Goal: Task Accomplishment & Management: Manage account settings

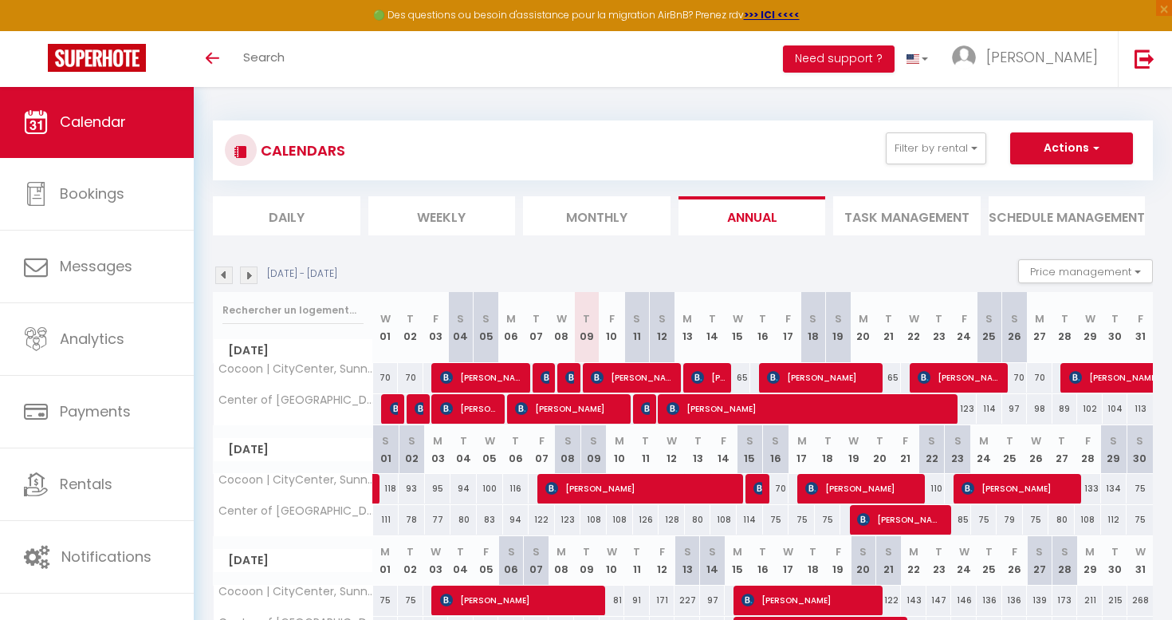
select select
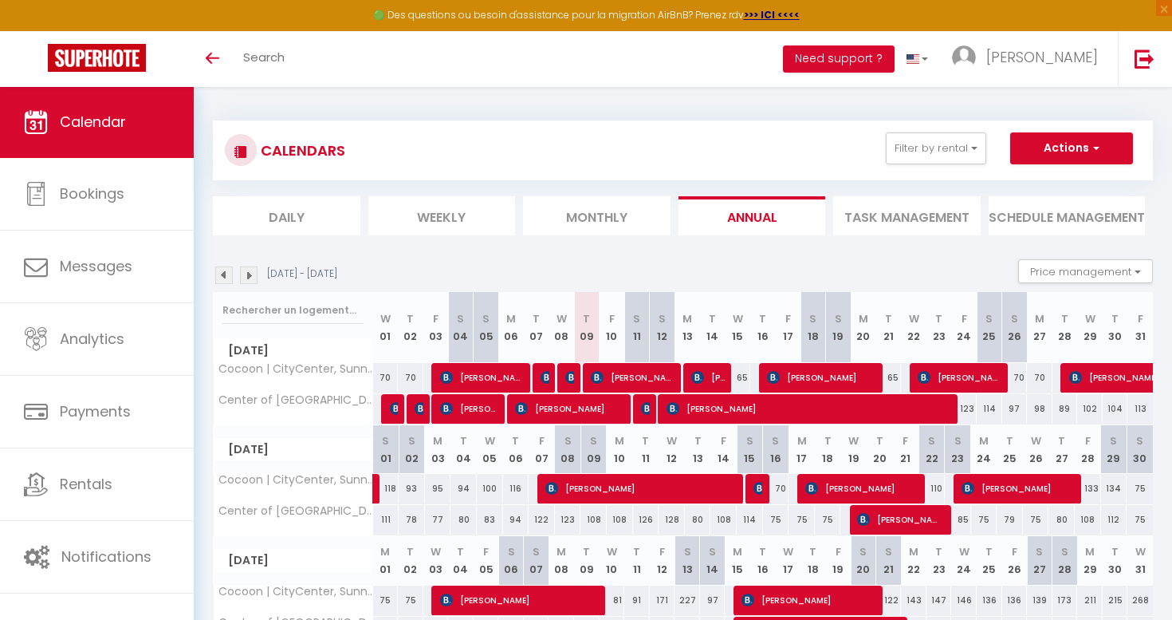
click at [644, 402] on img at bounding box center [647, 408] width 13 height 13
select select "OK"
select select "KO"
select select "0"
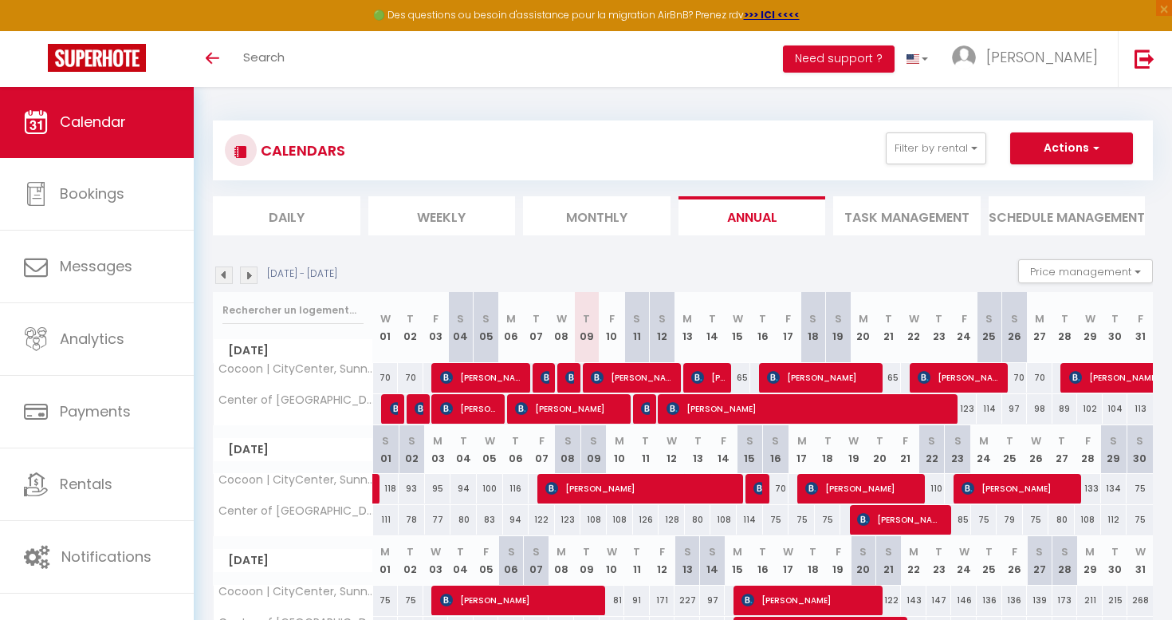
select select "1"
select select
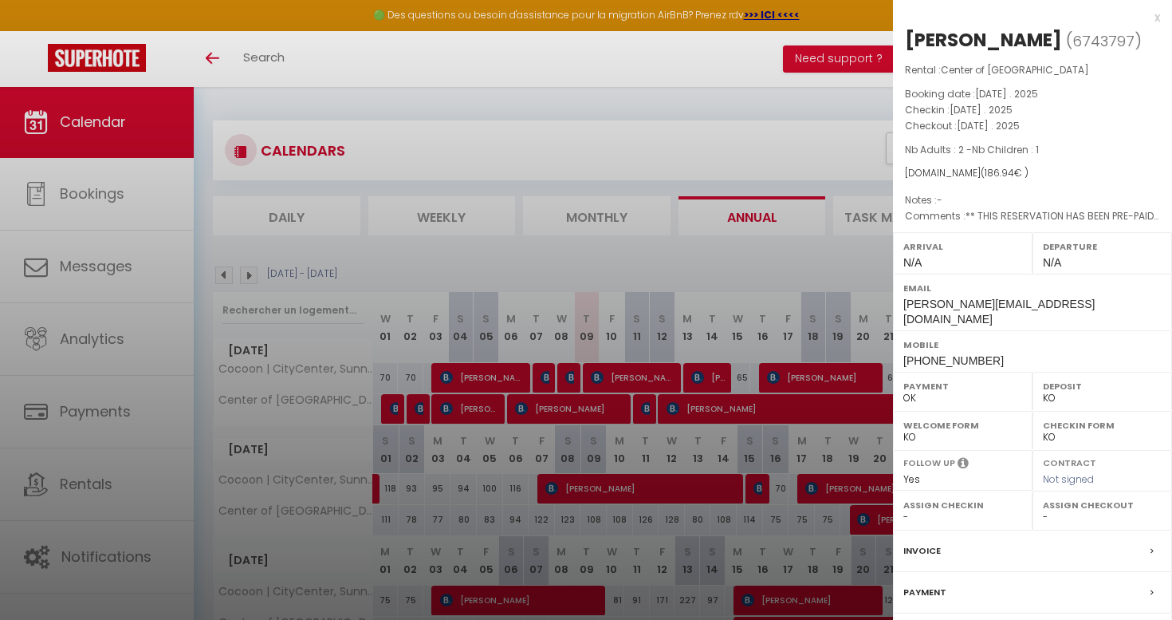
click at [684, 258] on div at bounding box center [586, 310] width 1172 height 620
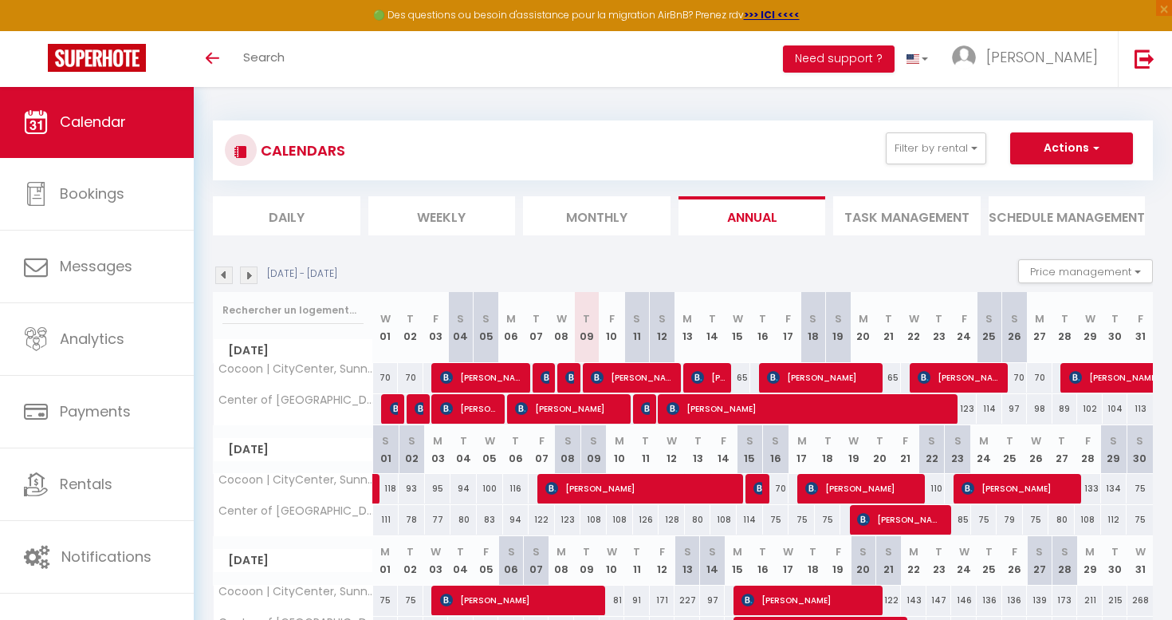
click at [711, 380] on span "[PERSON_NAME]" at bounding box center [708, 377] width 34 height 30
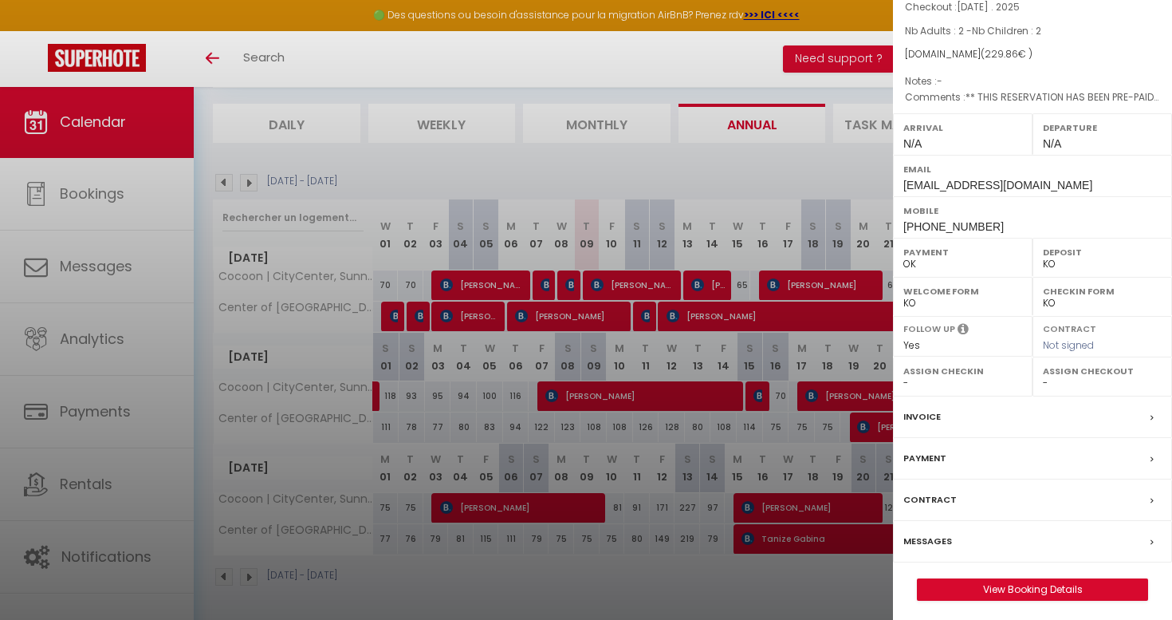
scroll to position [92, 0]
click at [782, 164] on div at bounding box center [586, 310] width 1172 height 620
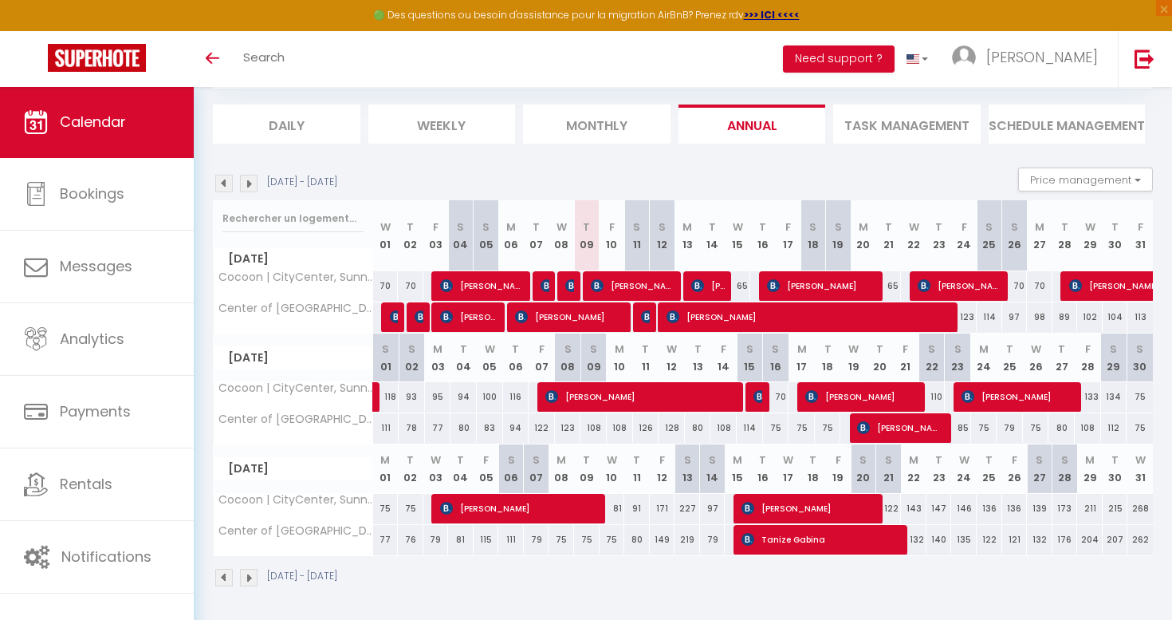
click at [708, 288] on span "[PERSON_NAME]" at bounding box center [708, 285] width 34 height 30
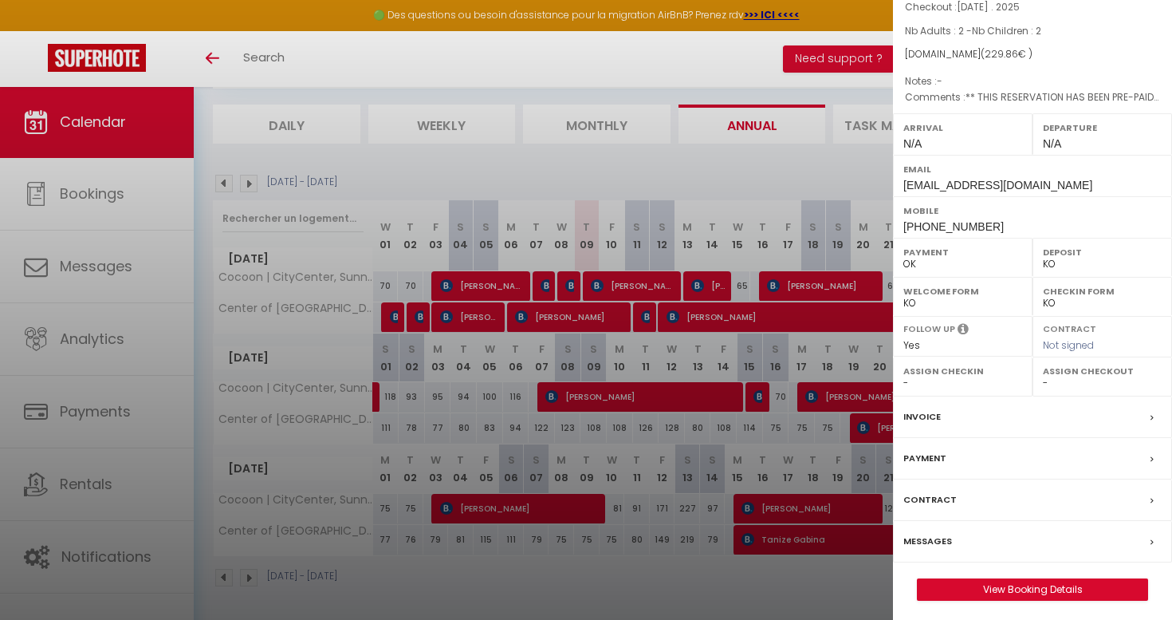
click at [720, 169] on div at bounding box center [586, 310] width 1172 height 620
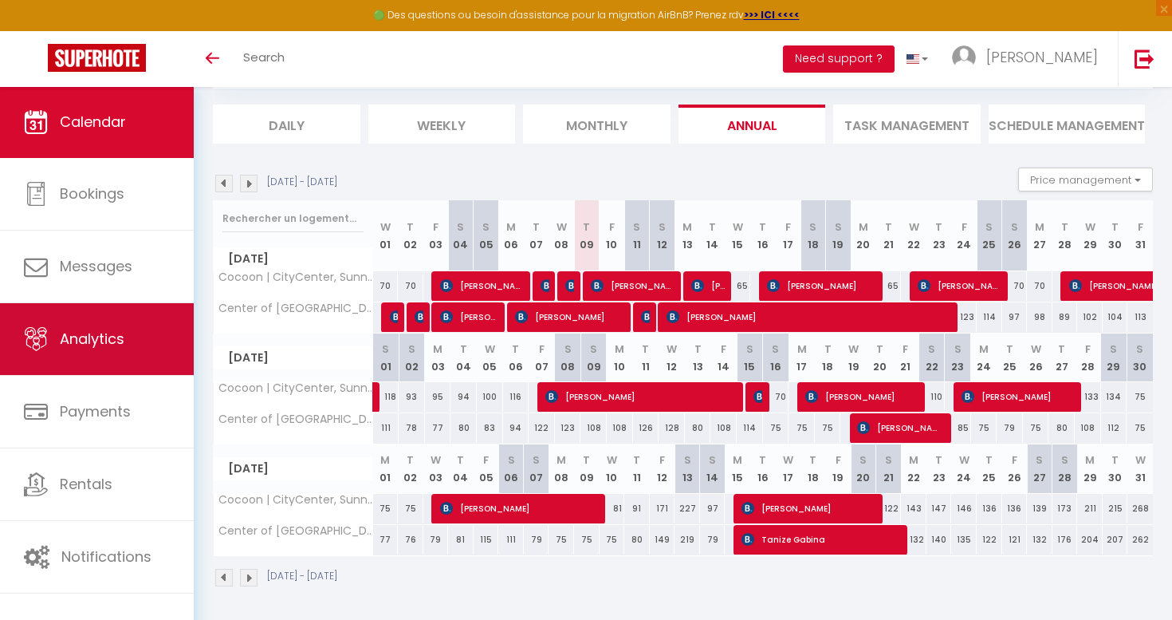
click at [154, 341] on link "Analytics" at bounding box center [97, 339] width 194 height 72
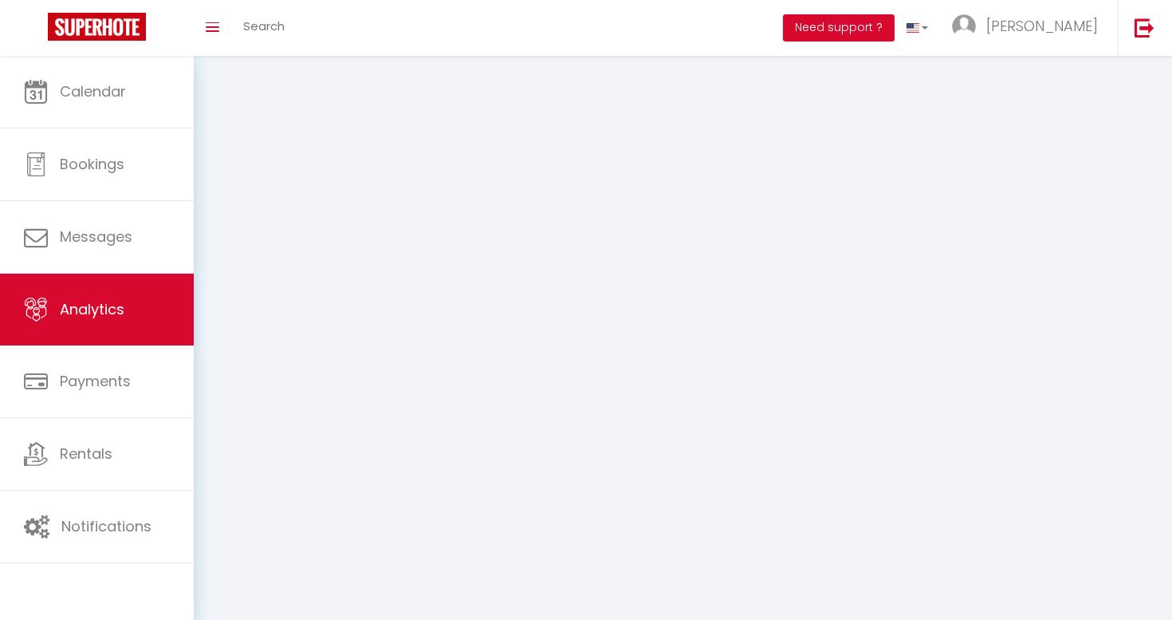
select select "2025"
select select "10"
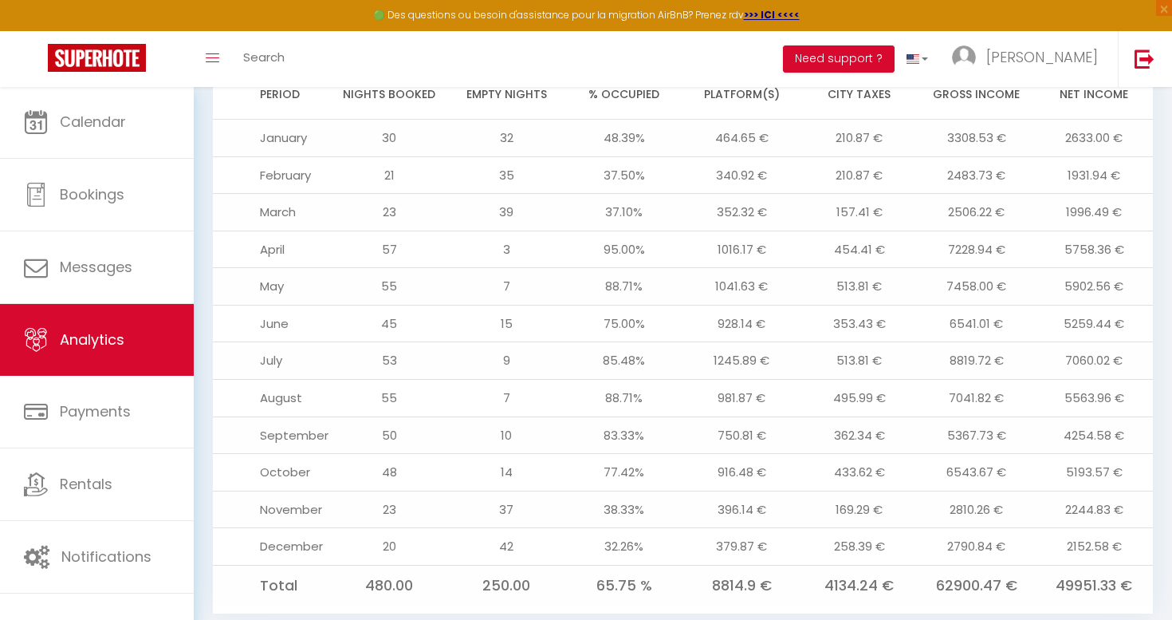
scroll to position [1706, 0]
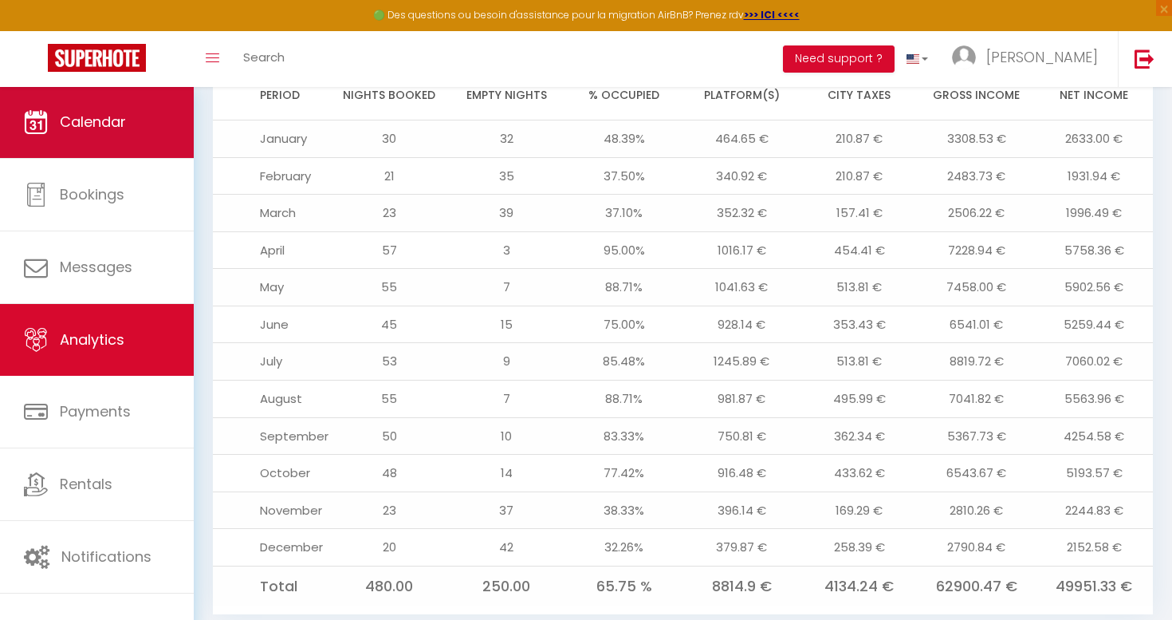
click at [124, 106] on link "Calendar" at bounding box center [97, 122] width 194 height 72
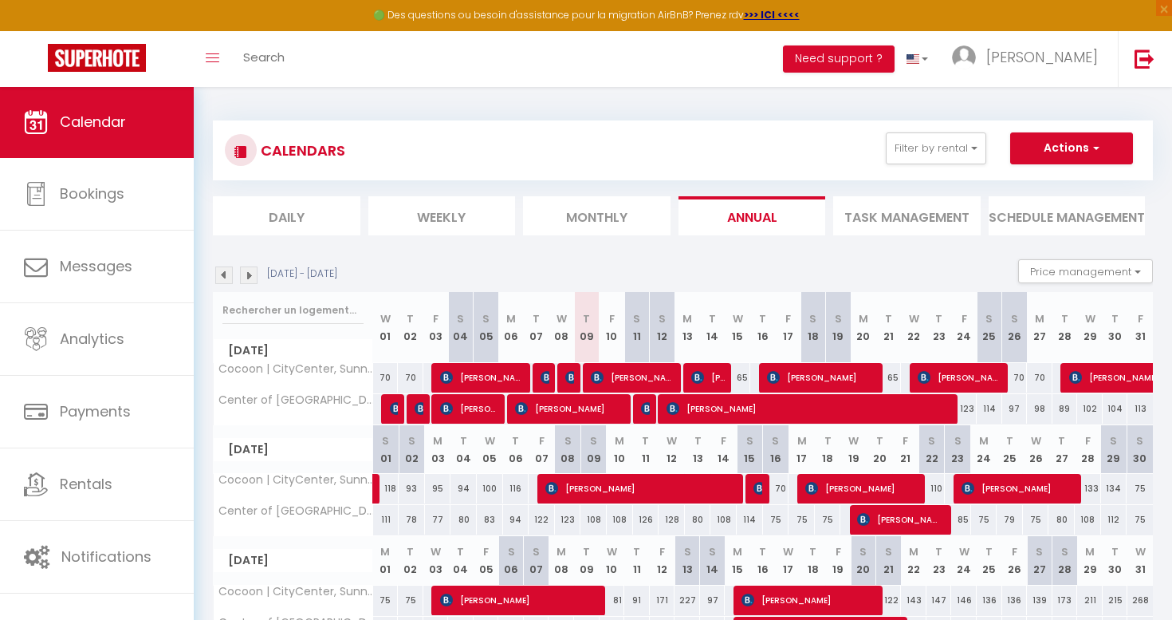
click at [690, 271] on div "[DATE] - [DATE] Price management Min stay Override Inventory" at bounding box center [683, 275] width 940 height 33
